Goal: Check status: Check status

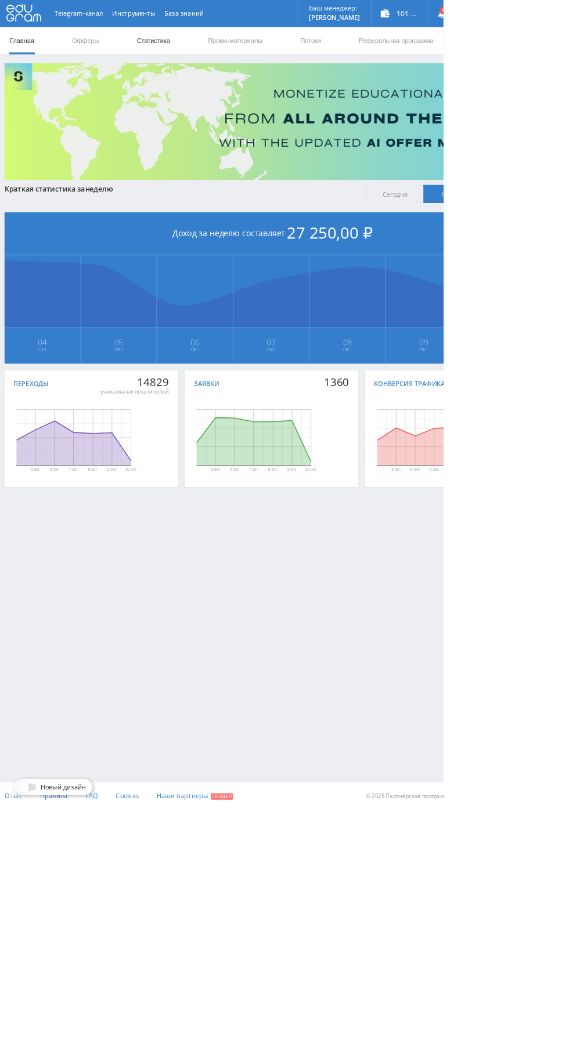
click at [199, 50] on link "Статистика" at bounding box center [196, 52] width 45 height 35
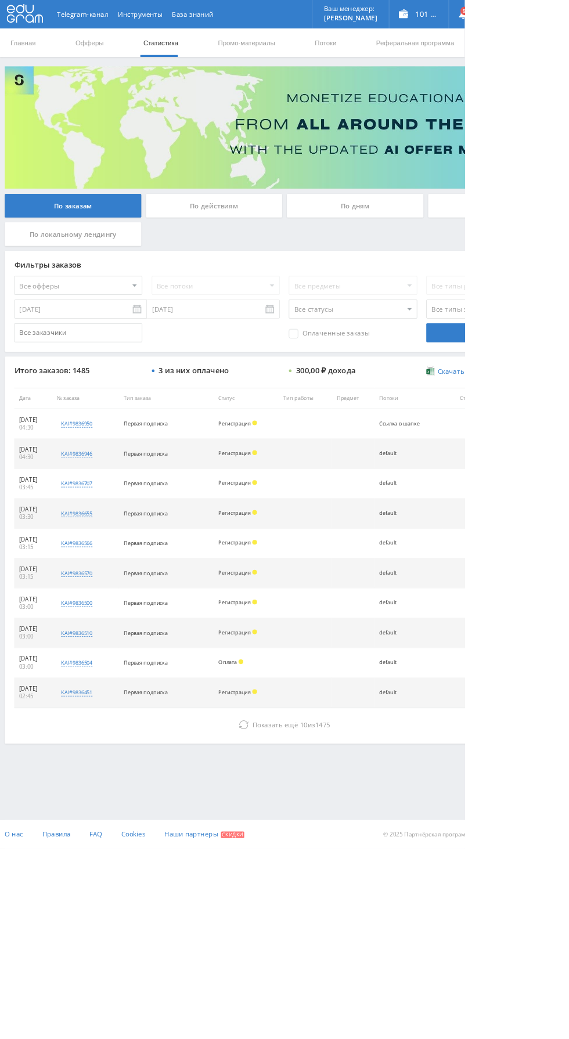
click at [437, 247] on div "По дням" at bounding box center [434, 251] width 167 height 29
click at [0, 0] on input "По дням" at bounding box center [0, 0] width 0 height 0
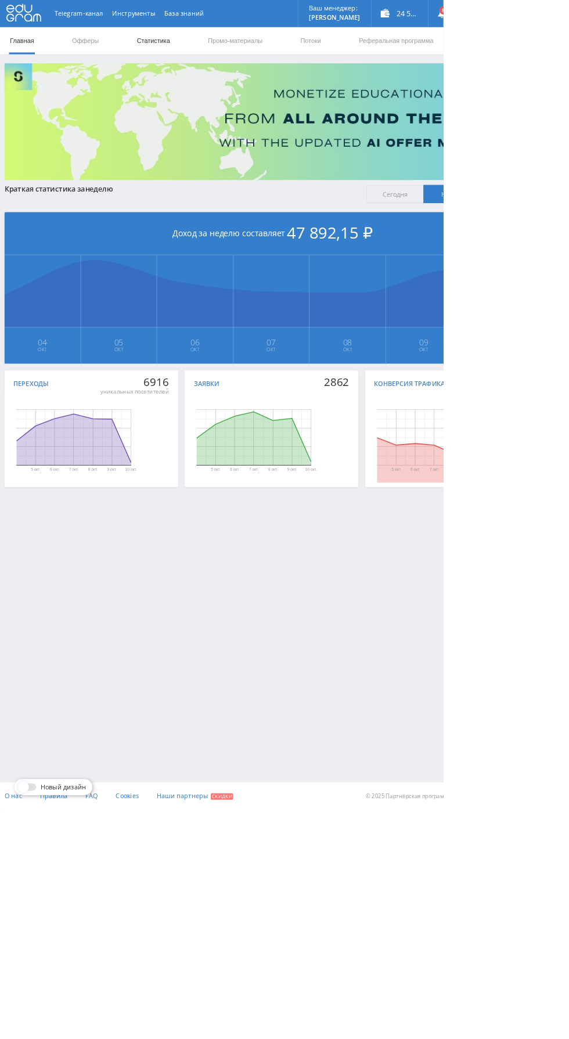
click at [202, 51] on link "Статистика" at bounding box center [196, 52] width 45 height 35
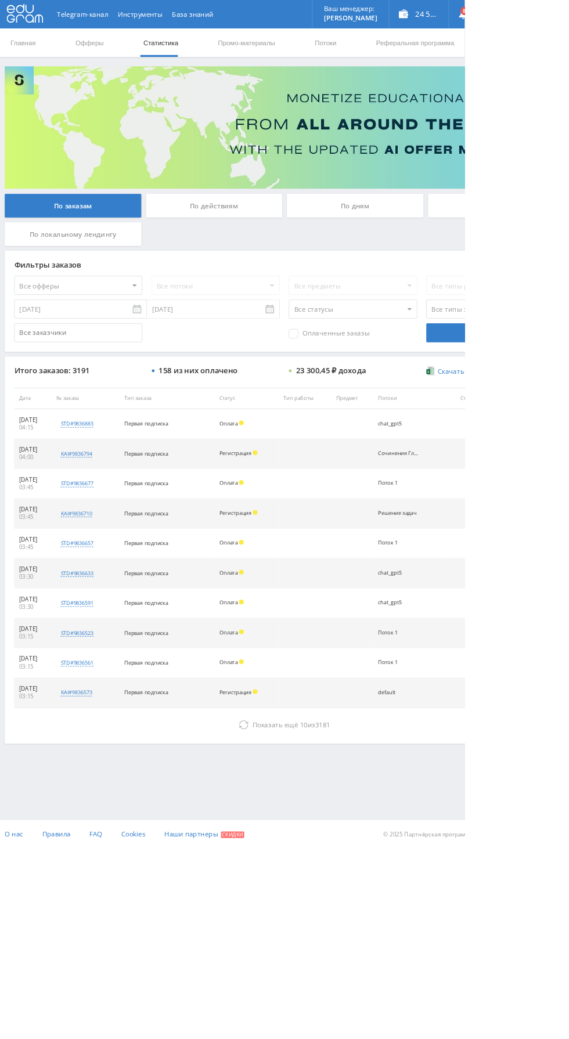
click at [460, 245] on div "По дням" at bounding box center [434, 251] width 167 height 29
click at [0, 0] on input "По дням" at bounding box center [0, 0] width 0 height 0
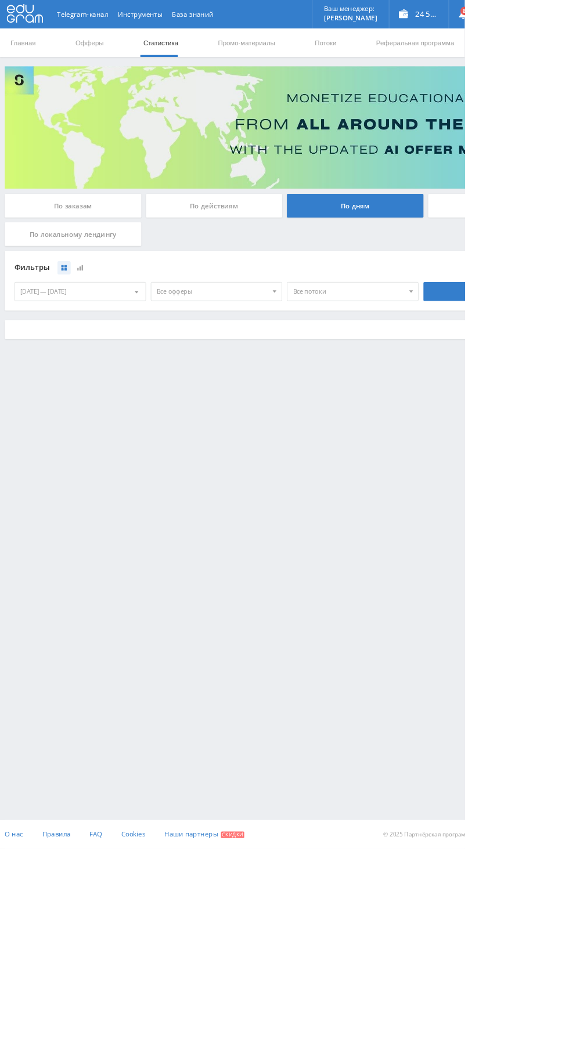
click at [452, 265] on div "По дням" at bounding box center [434, 251] width 167 height 29
click at [0, 0] on input "По дням" at bounding box center [0, 0] width 0 height 0
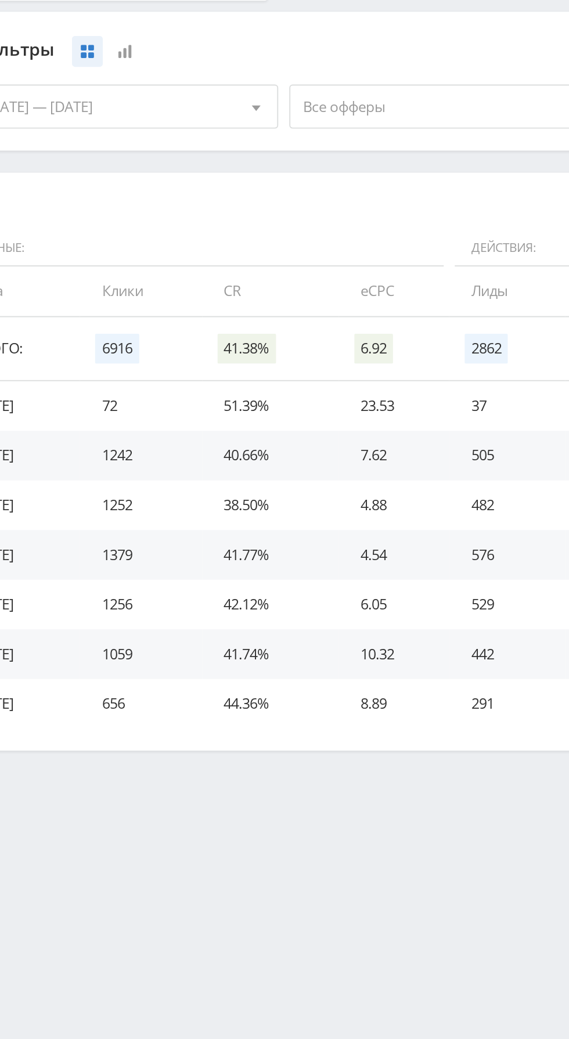
click at [265, 364] on span "Все офферы" at bounding box center [260, 357] width 136 height 22
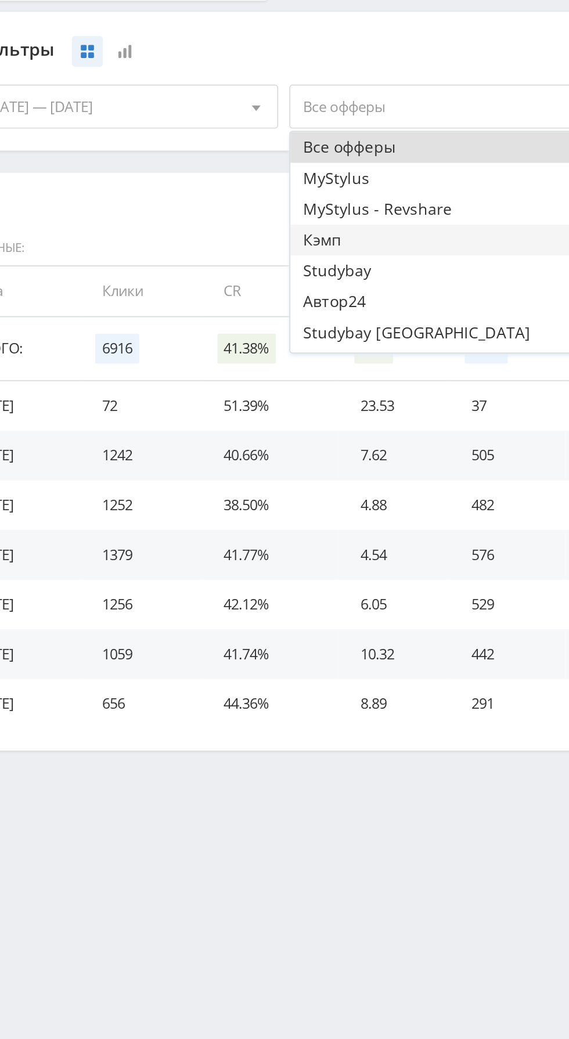
click at [237, 425] on button "Кэмп" at bounding box center [265, 427] width 160 height 16
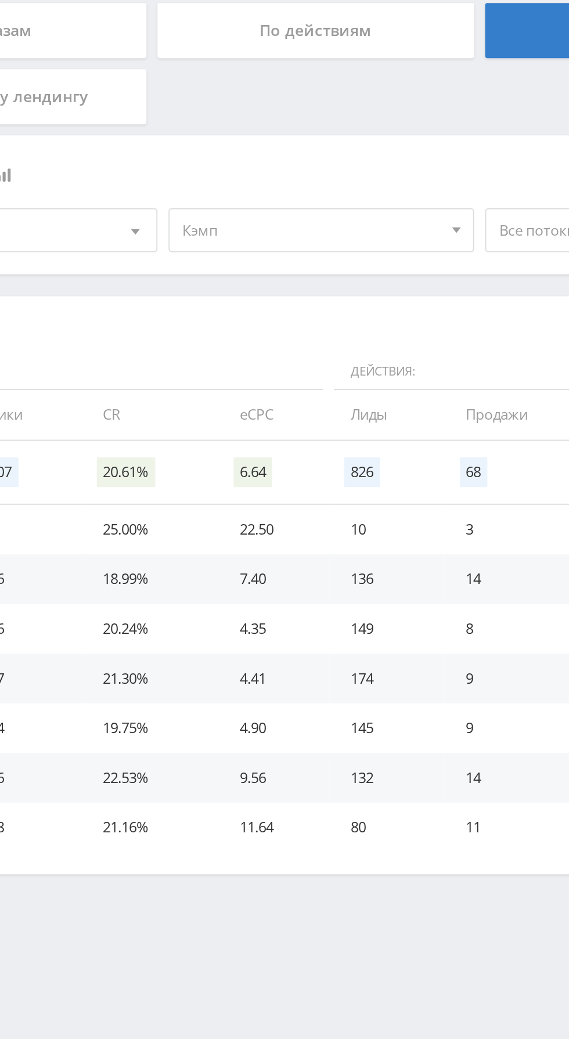
click at [274, 352] on span "Кэмп" at bounding box center [260, 357] width 136 height 22
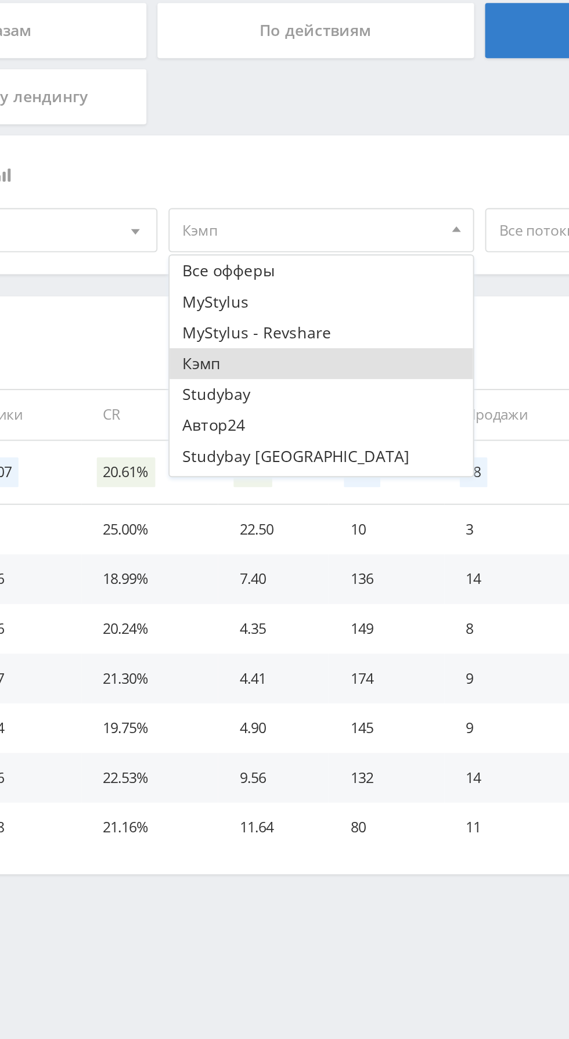
scroll to position [30, 0]
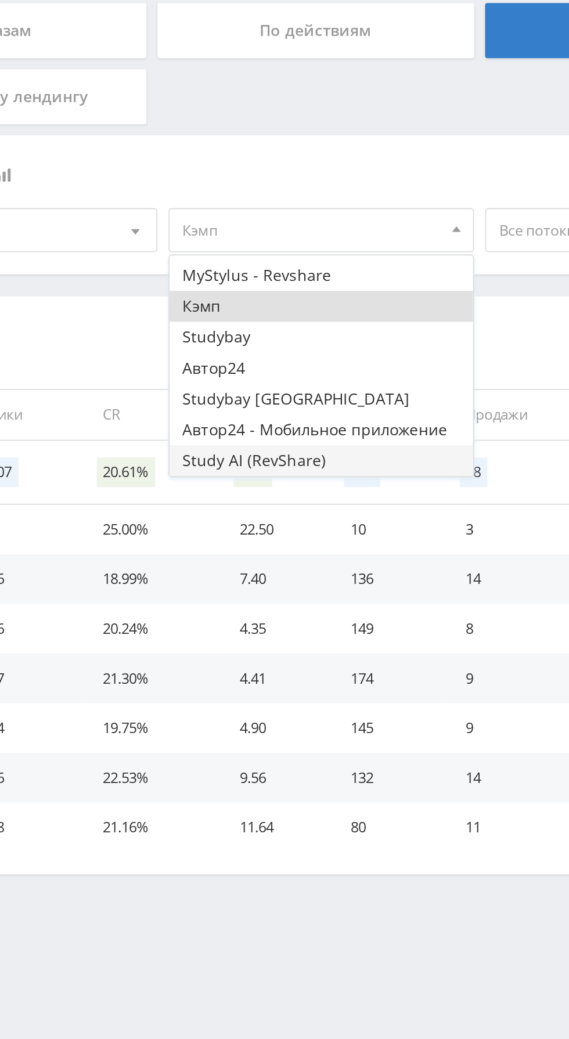
click at [252, 479] on button "Study AI (RevShare)" at bounding box center [265, 478] width 160 height 16
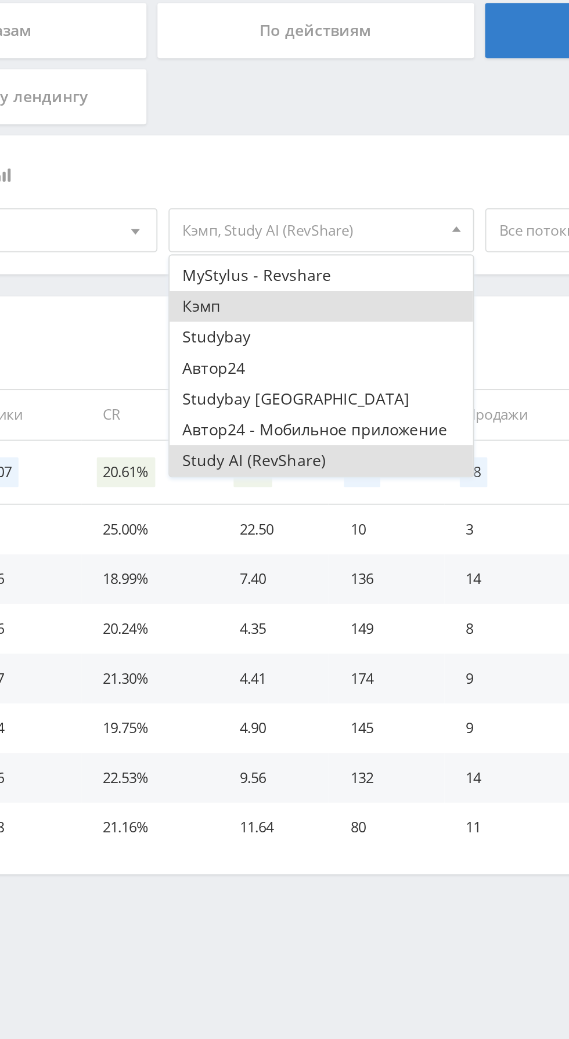
click at [267, 398] on button "Кэмп" at bounding box center [265, 397] width 160 height 16
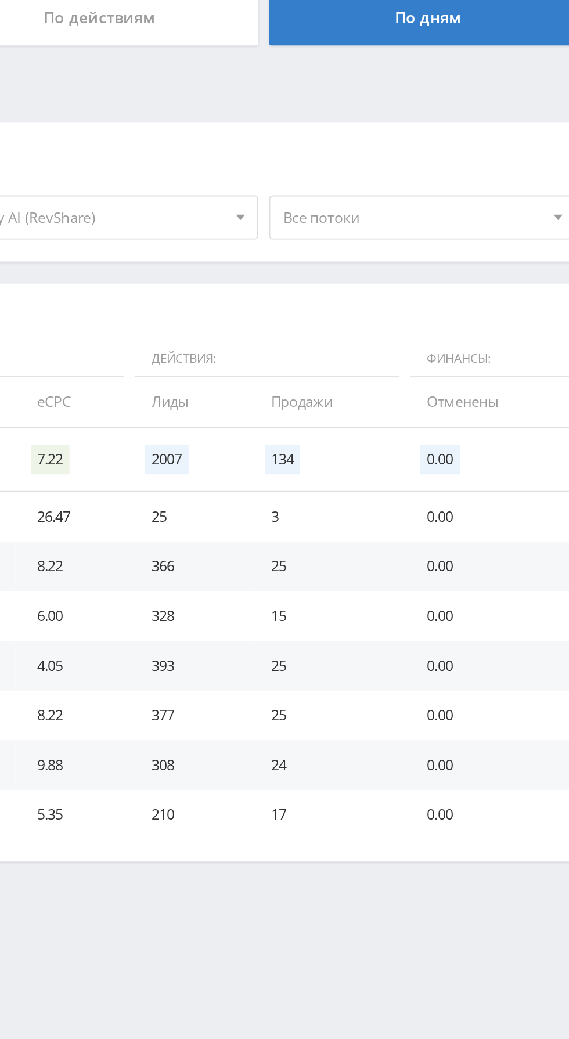
click at [408, 364] on span "Все потоки" at bounding box center [427, 357] width 136 height 22
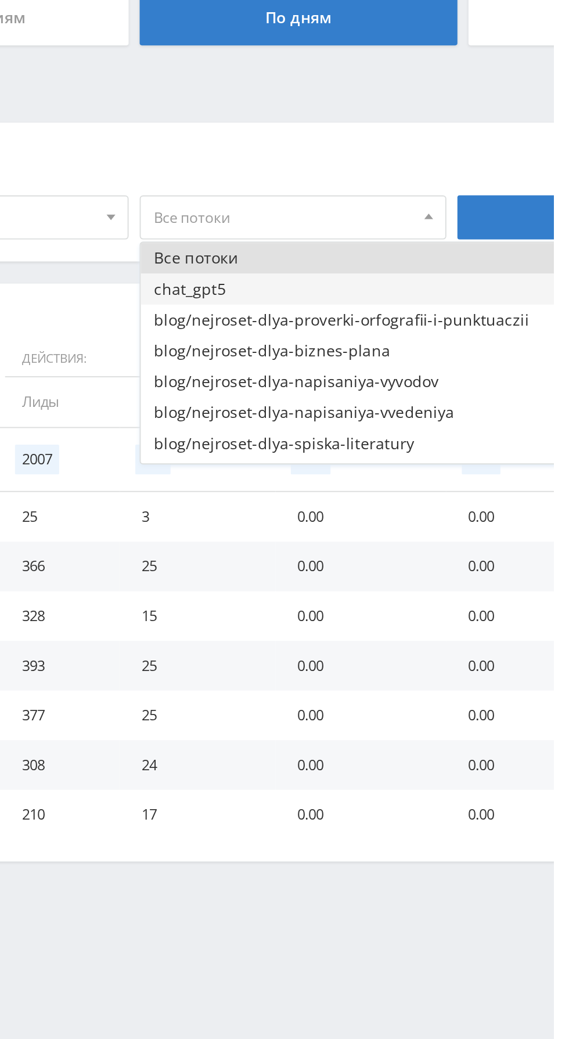
click at [435, 397] on button "chat_gpt5" at bounding box center [461, 394] width 219 height 16
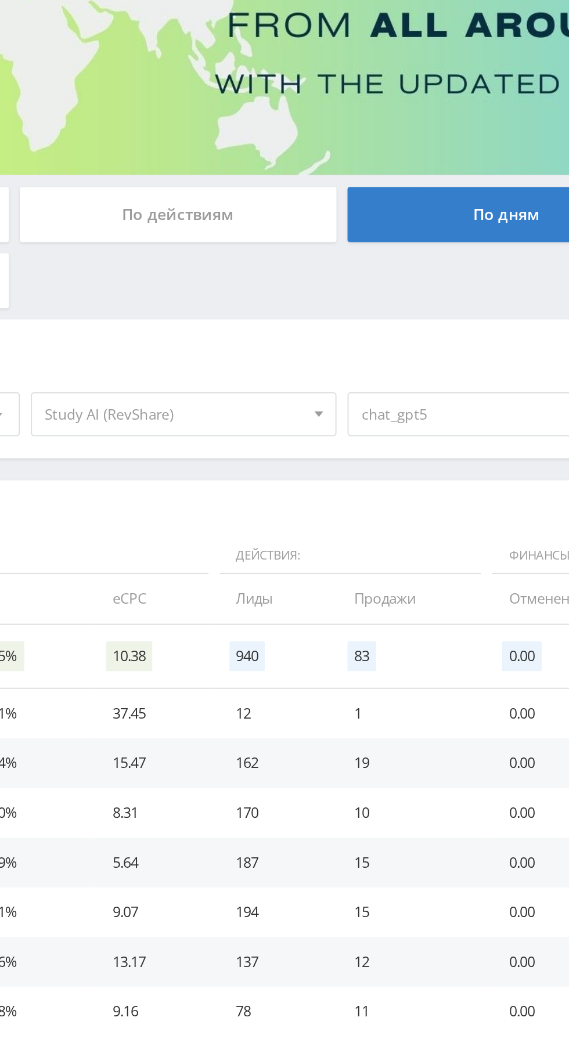
click at [385, 359] on span "chat_gpt5" at bounding box center [427, 357] width 136 height 22
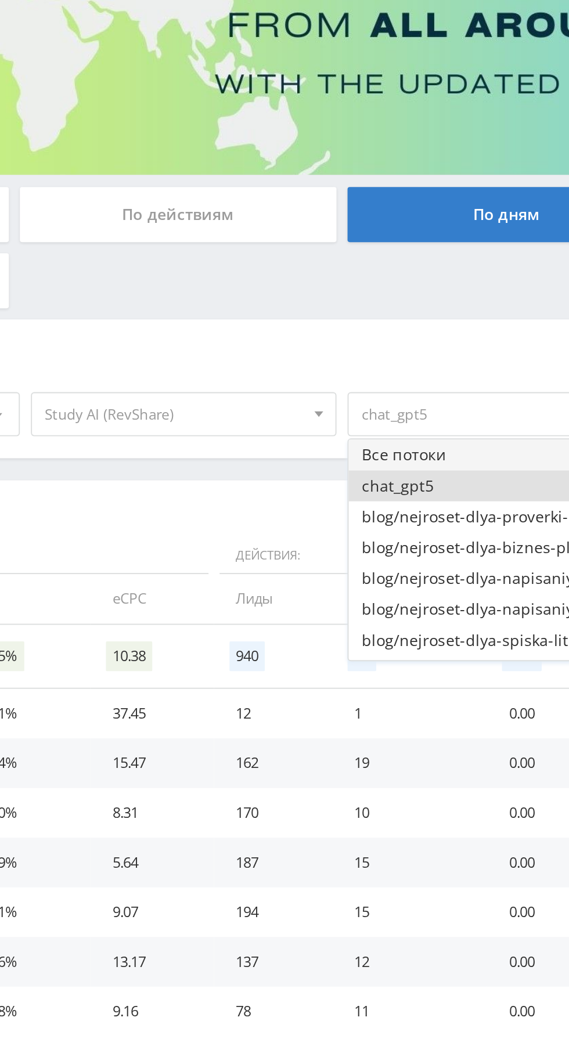
click at [400, 373] on button "Все потоки" at bounding box center [461, 378] width 219 height 16
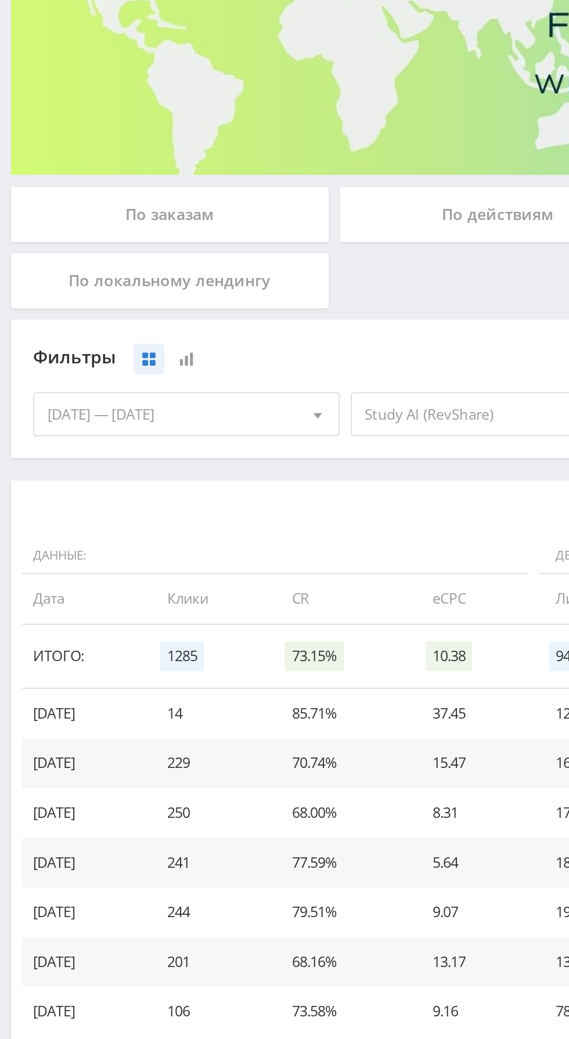
click at [134, 250] on div "По заказам" at bounding box center [89, 251] width 167 height 29
click at [0, 0] on input "По заказам" at bounding box center [0, 0] width 0 height 0
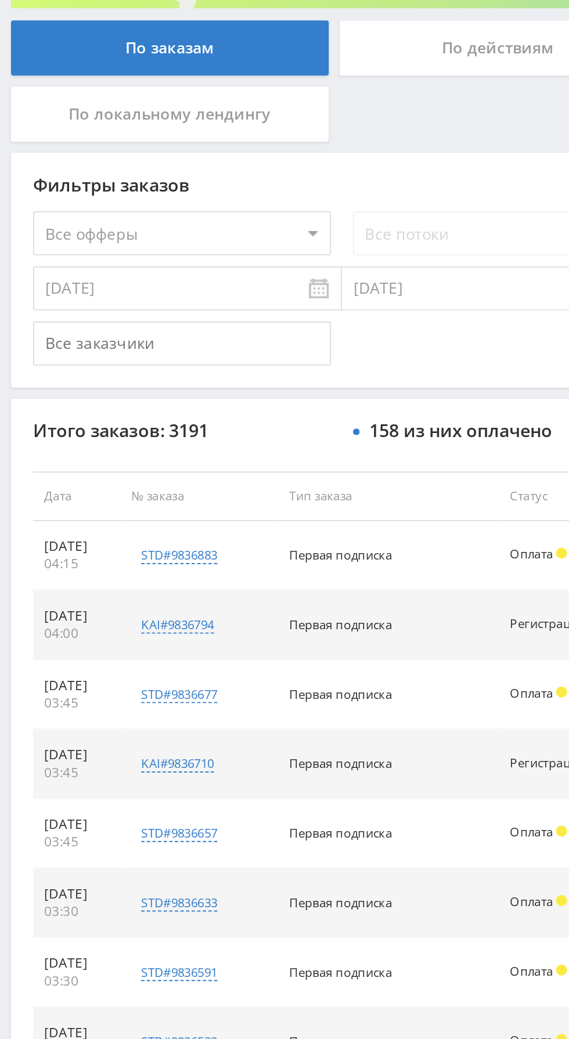
click at [132, 350] on select "Все офферы MyStylus MyStylus - Revshare Кэмп Studybay Автор24 Studybay [GEOGRAP…" at bounding box center [95, 349] width 157 height 23
select select "376"
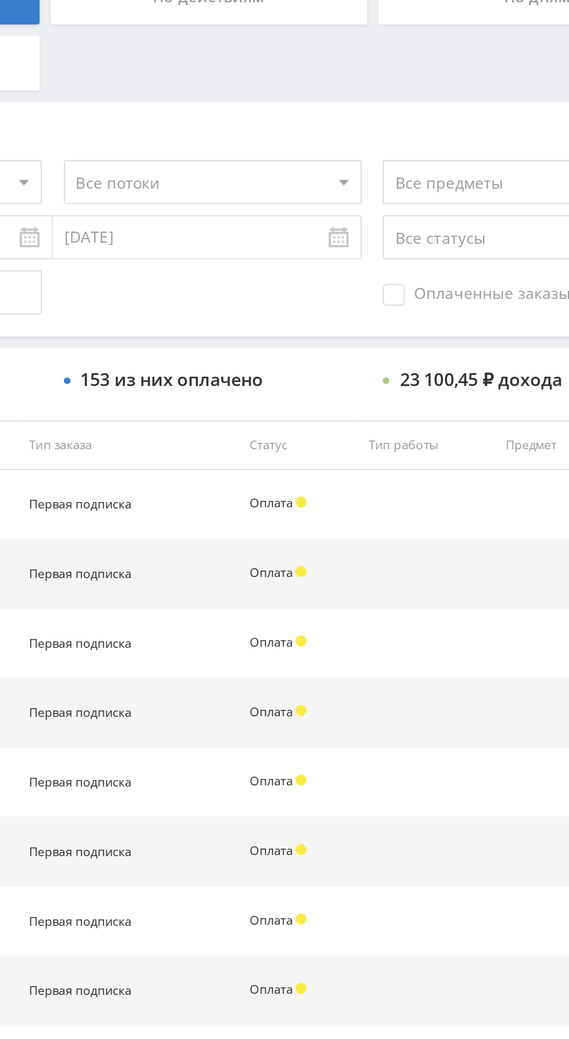
click at [369, 413] on span "Оплаченные заказы" at bounding box center [402, 409] width 99 height 12
click at [0, 0] on input "Оплаченные заказы" at bounding box center [0, 0] width 0 height 0
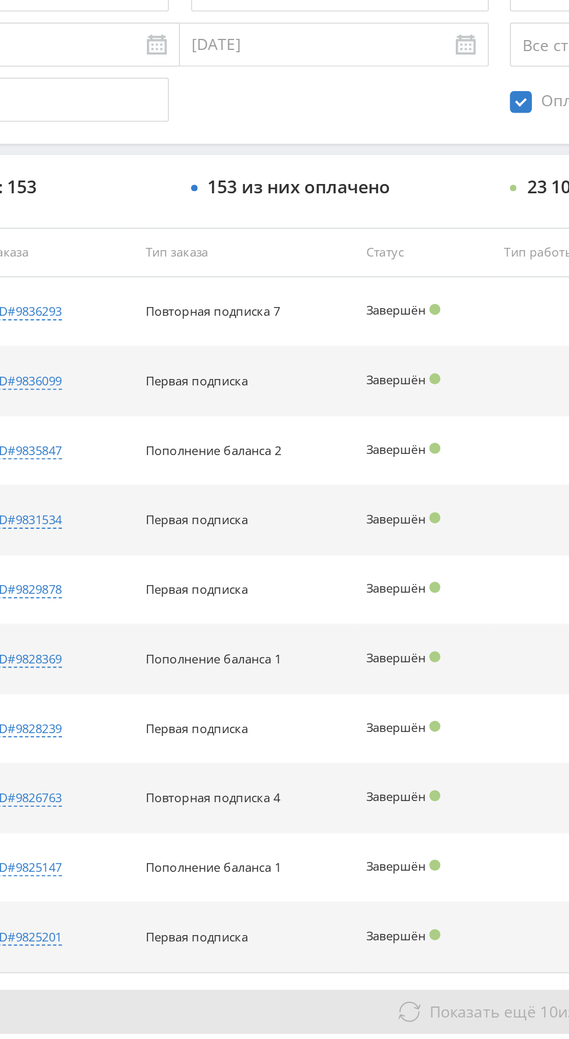
click at [319, 887] on span "Показать ещё" at bounding box center [340, 886] width 56 height 11
